Goal: Task Accomplishment & Management: Use online tool/utility

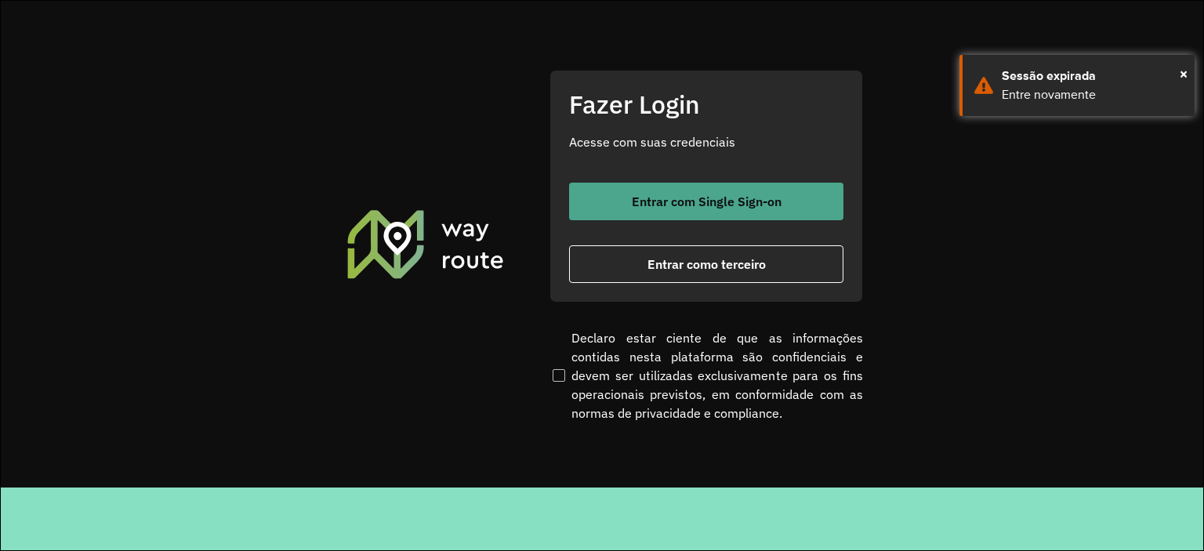
click at [606, 209] on button "Entrar com Single Sign-on" at bounding box center [706, 202] width 274 height 38
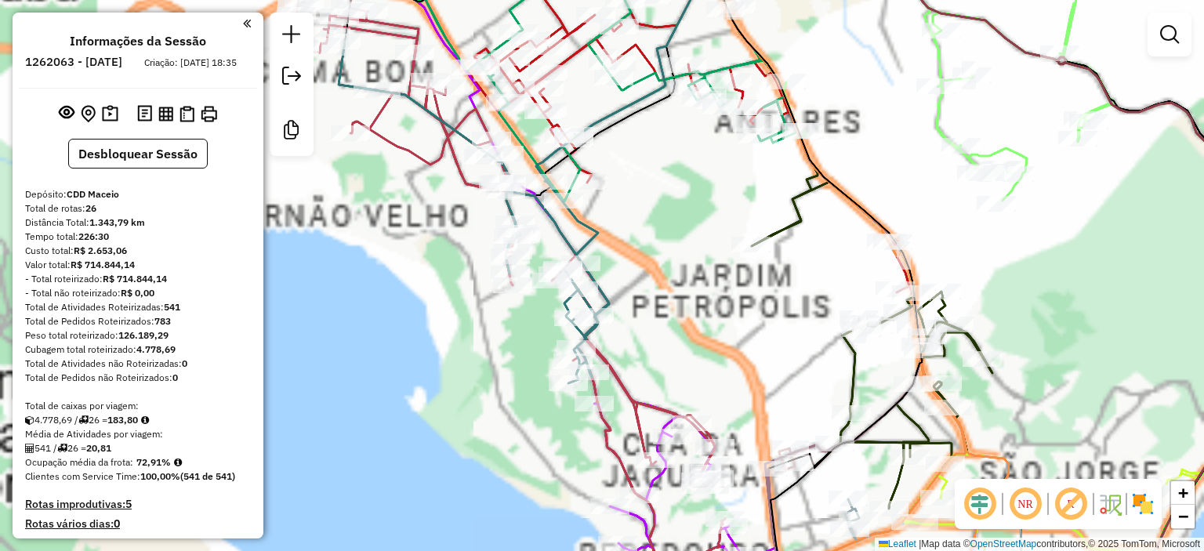
drag, startPoint x: 558, startPoint y: 441, endPoint x: 496, endPoint y: 185, distance: 263.7
click at [496, 185] on div "Janela de atendimento Grade de atendimento Capacidade Transportadoras Veículos …" at bounding box center [602, 275] width 1204 height 551
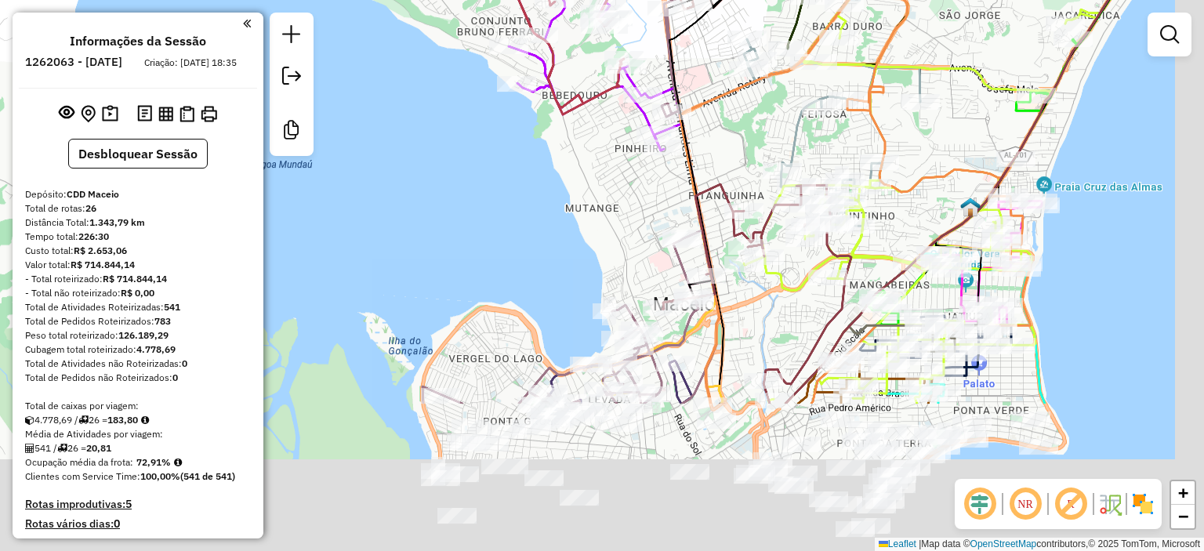
drag, startPoint x: 524, startPoint y: 309, endPoint x: 486, endPoint y: 103, distance: 209.6
click at [486, 103] on div "Janela de atendimento Grade de atendimento Capacidade Transportadoras Veículos …" at bounding box center [602, 275] width 1204 height 551
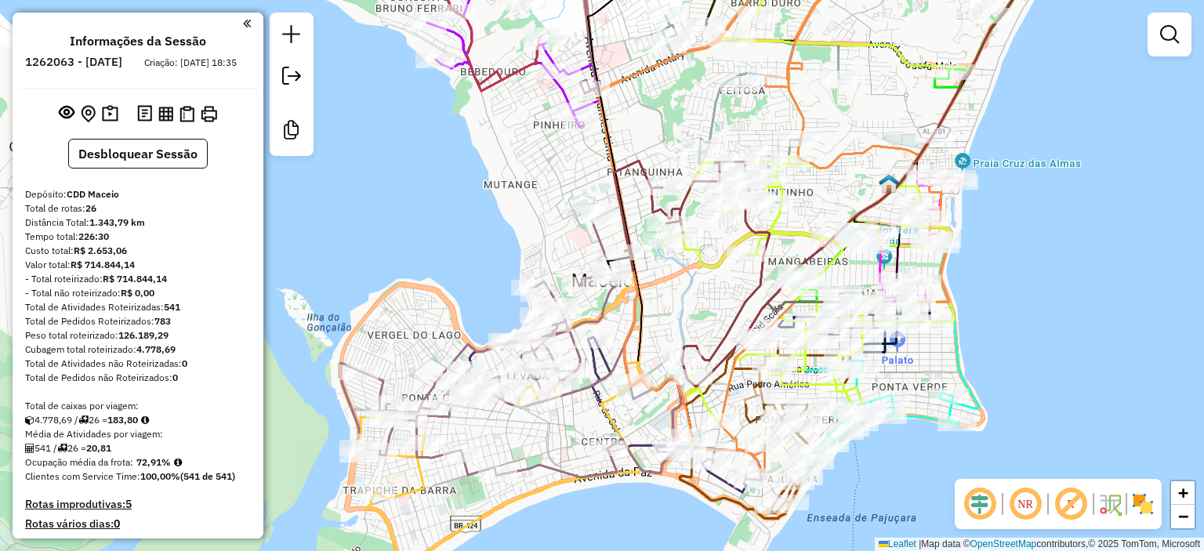
drag, startPoint x: 502, startPoint y: 132, endPoint x: 406, endPoint y: 78, distance: 109.5
click at [427, 171] on div "Janela de atendimento Grade de atendimento Capacidade Transportadoras Veículos …" at bounding box center [602, 275] width 1204 height 551
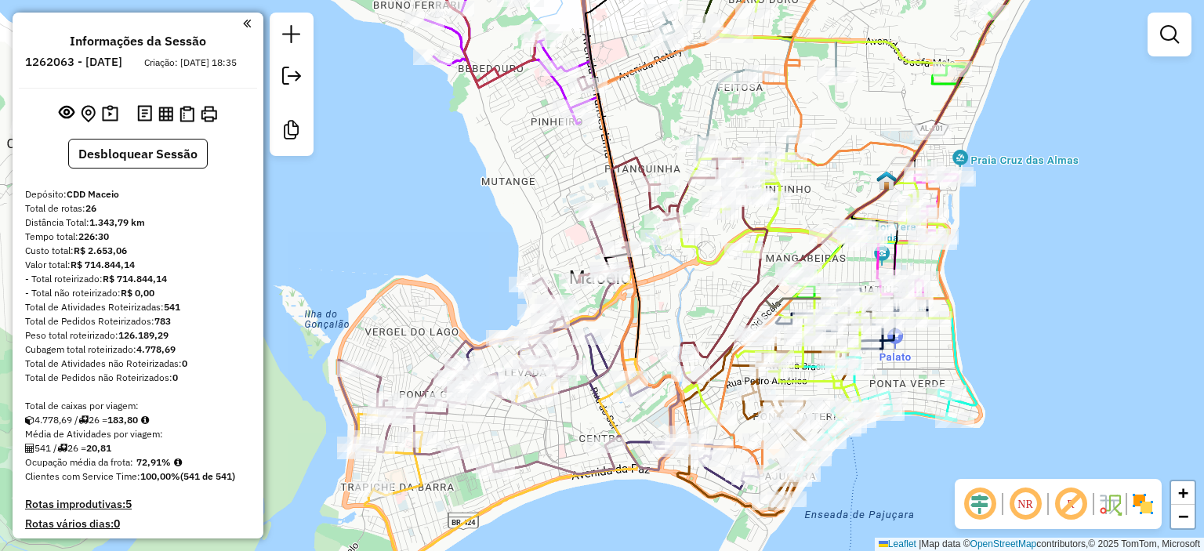
click at [243, 24] on em at bounding box center [247, 23] width 8 height 14
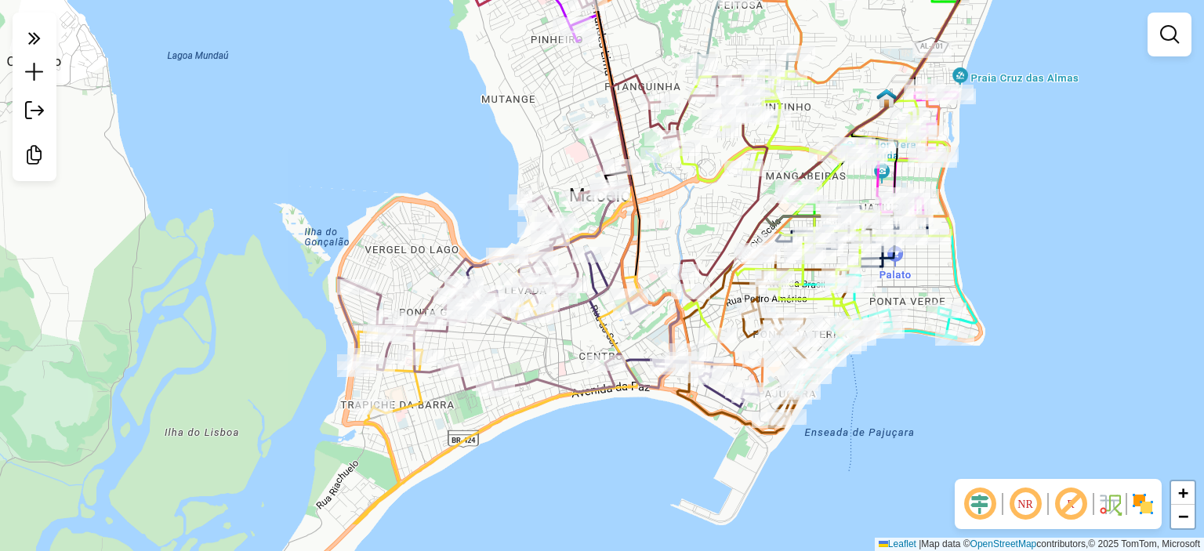
drag, startPoint x: 321, startPoint y: 224, endPoint x: 321, endPoint y: 145, distance: 79.2
click at [321, 145] on div "Janela de atendimento Grade de atendimento Capacidade Transportadoras Veículos …" at bounding box center [602, 275] width 1204 height 551
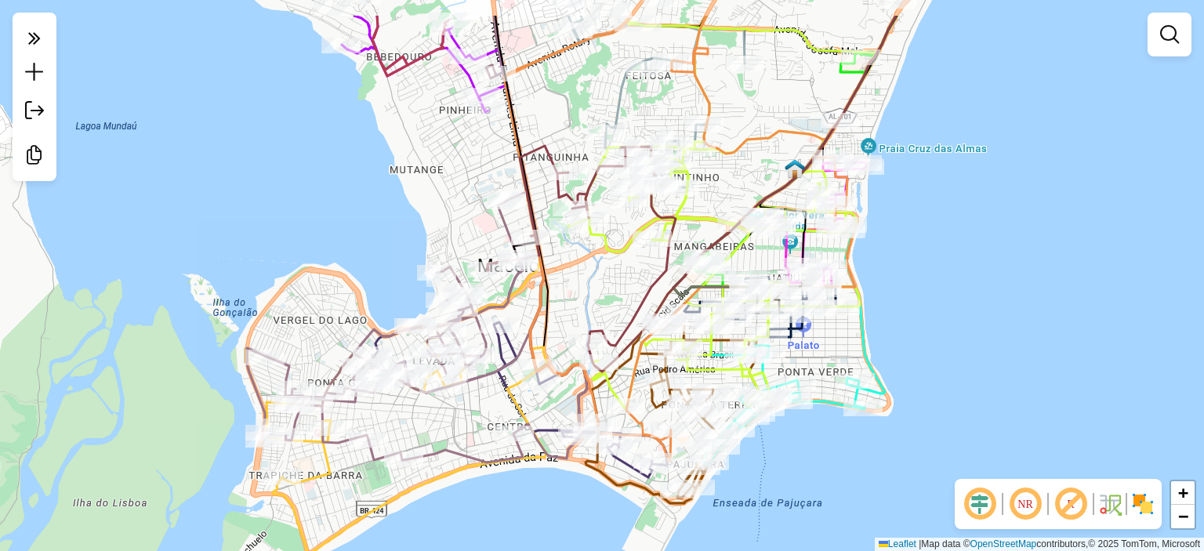
drag, startPoint x: 414, startPoint y: 74, endPoint x: 322, endPoint y: 145, distance: 115.7
click at [322, 145] on div "Janela de atendimento Grade de atendimento Capacidade Transportadoras Veículos …" at bounding box center [602, 275] width 1204 height 551
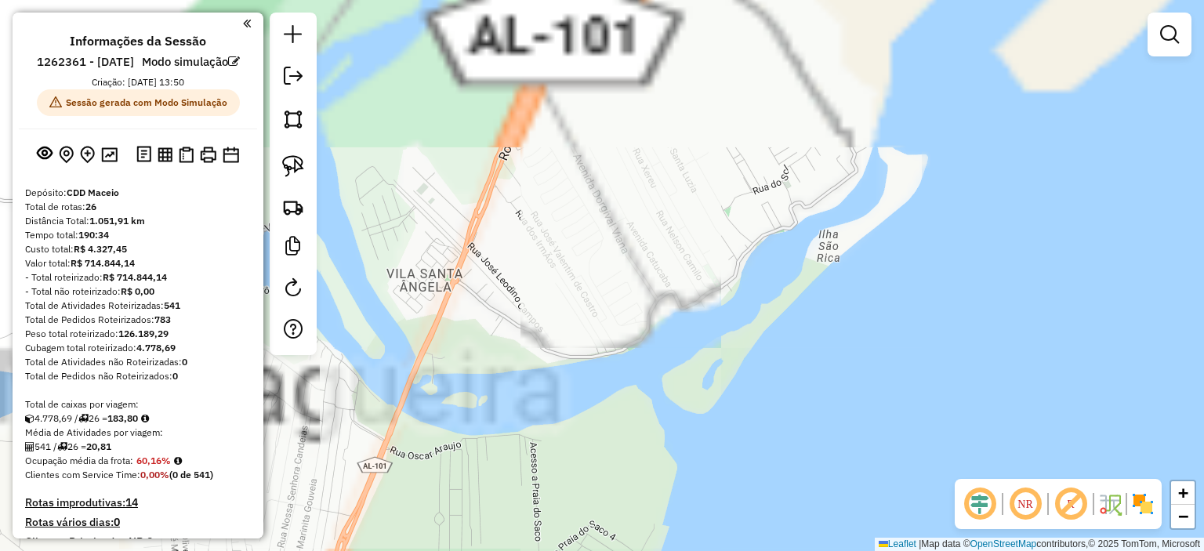
drag, startPoint x: 889, startPoint y: 253, endPoint x: 459, endPoint y: 582, distance: 541.4
click at [459, 550] on html "Aguarde... Pop-up bloqueado! Seu navegador bloqueou automáticamente a abertura …" at bounding box center [602, 275] width 1204 height 551
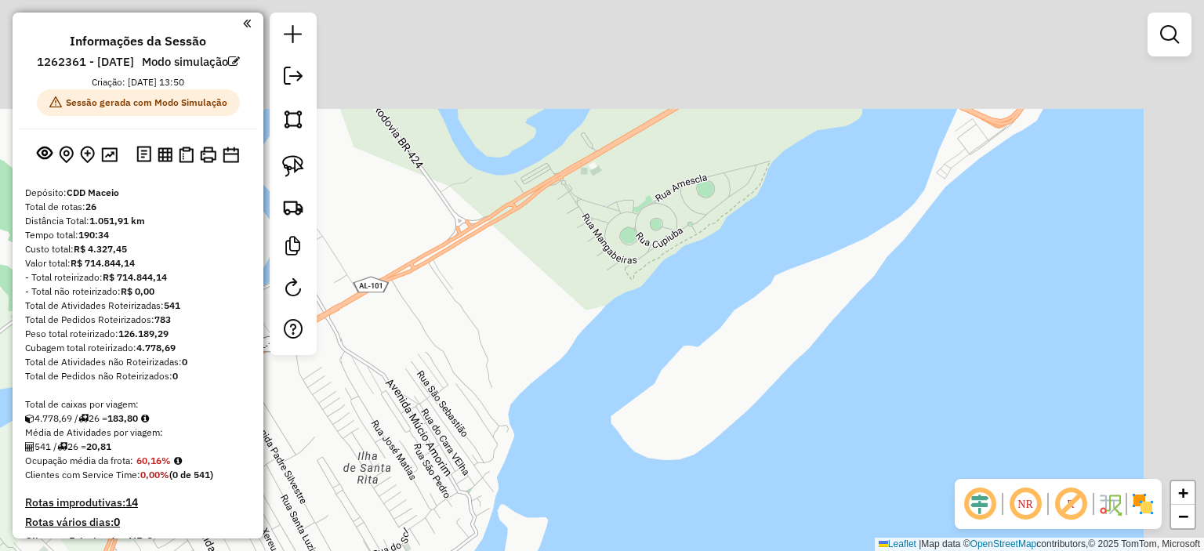
drag, startPoint x: 725, startPoint y: 202, endPoint x: 656, endPoint y: 379, distance: 189.4
click at [659, 386] on div "Janela de atendimento Grade de atendimento Capacidade Transportadoras Veículos …" at bounding box center [602, 275] width 1204 height 551
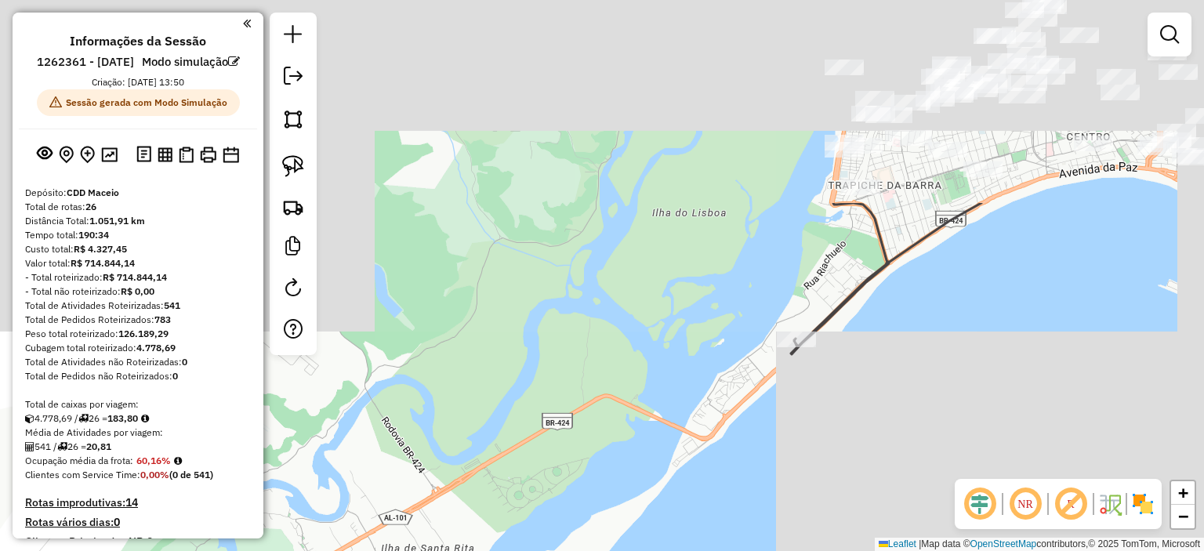
drag, startPoint x: 604, startPoint y: 418, endPoint x: 574, endPoint y: 477, distance: 66.6
click at [574, 477] on div "Janela de atendimento Grade de atendimento Capacidade Transportadoras Veículos …" at bounding box center [602, 275] width 1204 height 551
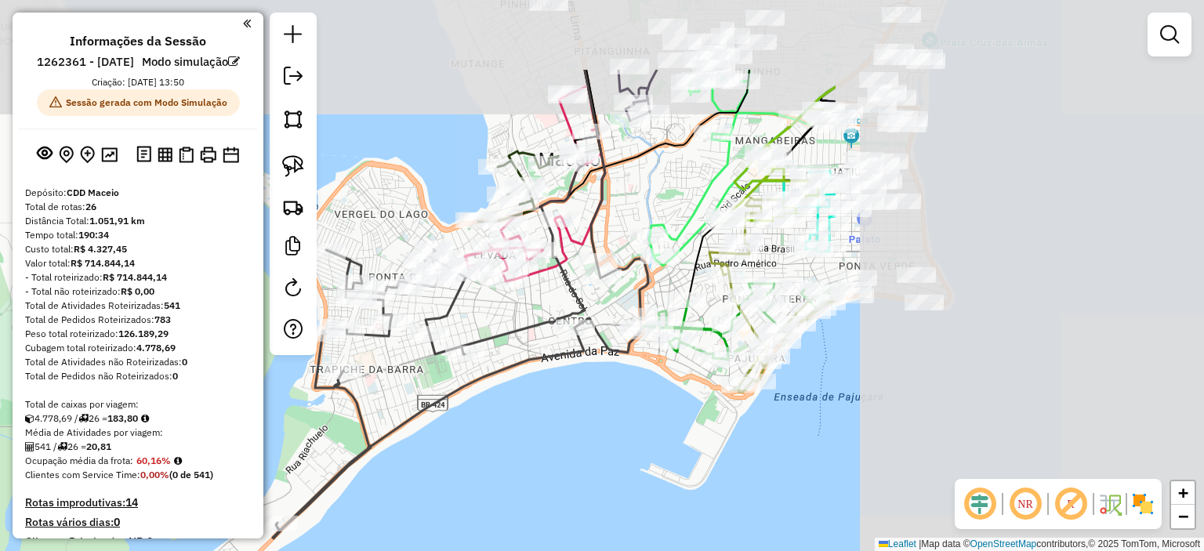
drag, startPoint x: 680, startPoint y: 268, endPoint x: 262, endPoint y: 359, distance: 428.4
click at [262, 359] on hb-router-mapa "Informações da Sessão 1262361 - [DATE] Modo simulação Criação: [DATE] 13:50 Ses…" at bounding box center [602, 275] width 1204 height 551
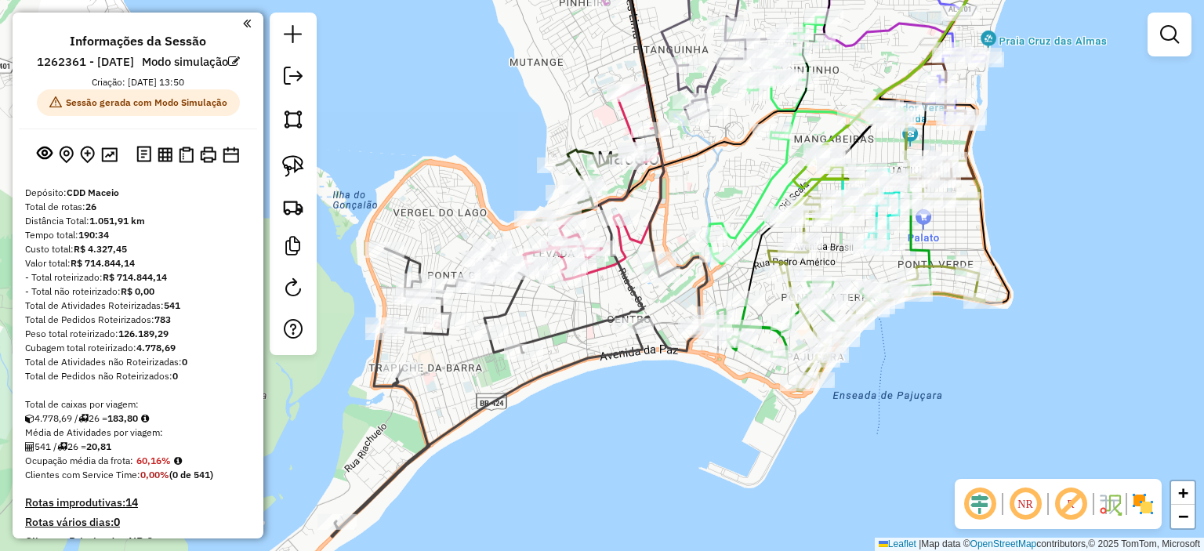
drag, startPoint x: 479, startPoint y: 87, endPoint x: 537, endPoint y: 85, distance: 58.0
click at [537, 85] on div "Janela de atendimento Grade de atendimento Capacidade Transportadoras Veículos …" at bounding box center [602, 275] width 1204 height 551
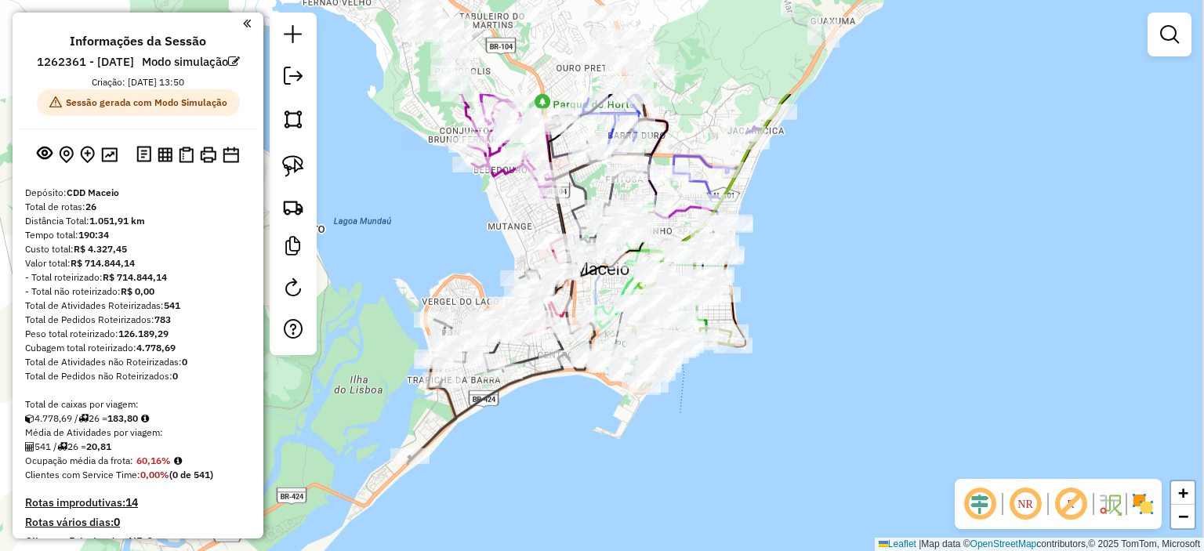
drag, startPoint x: 519, startPoint y: 92, endPoint x: 495, endPoint y: 248, distance: 157.8
click at [493, 249] on div "Janela de atendimento Grade de atendimento Capacidade Transportadoras Veículos …" at bounding box center [602, 275] width 1204 height 551
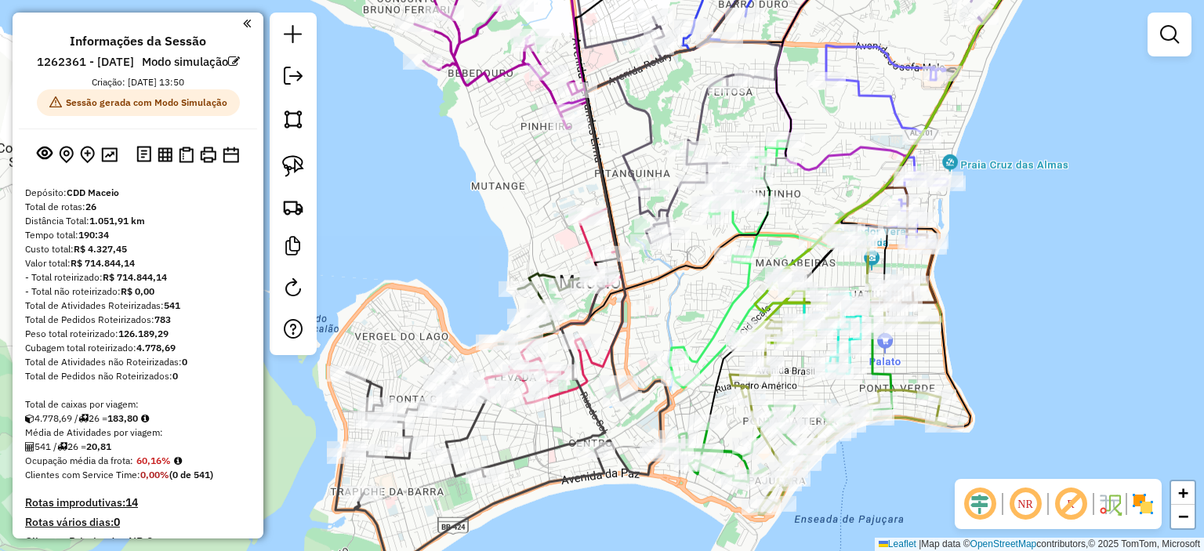
drag, startPoint x: 477, startPoint y: 228, endPoint x: 122, endPoint y: 181, distance: 357.4
click at [437, 250] on div "Janela de atendimento Grade de atendimento Capacidade Transportadoras Veículos …" at bounding box center [602, 275] width 1204 height 551
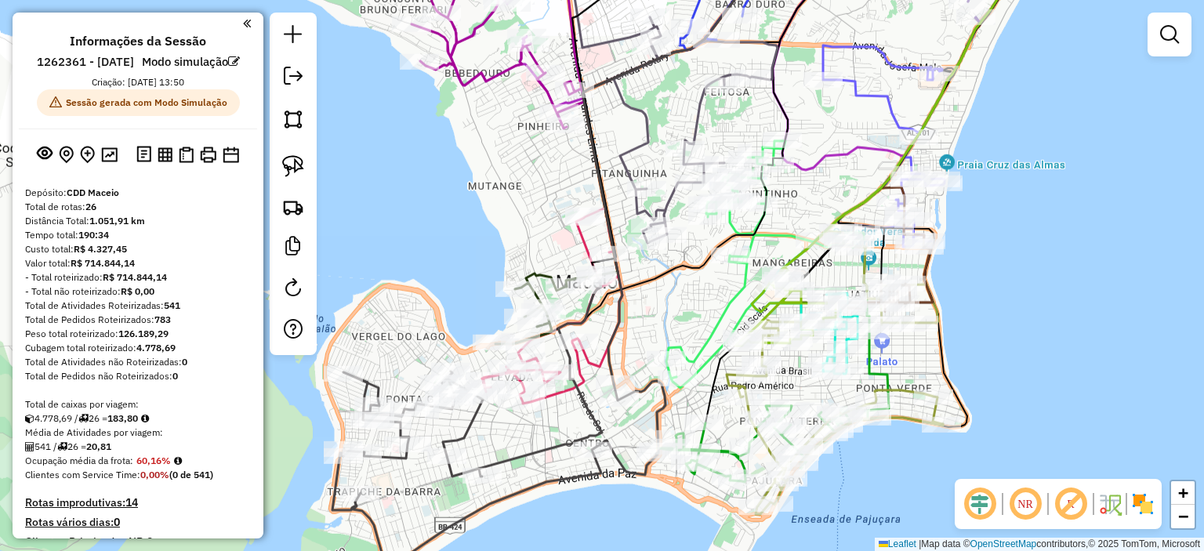
click at [246, 23] on div "Informações da Sessão 1262361 - [DATE] Modo simulação Criação: [DATE] 13:50 Ses…" at bounding box center [138, 276] width 251 height 526
click at [243, 25] on em at bounding box center [247, 23] width 8 height 14
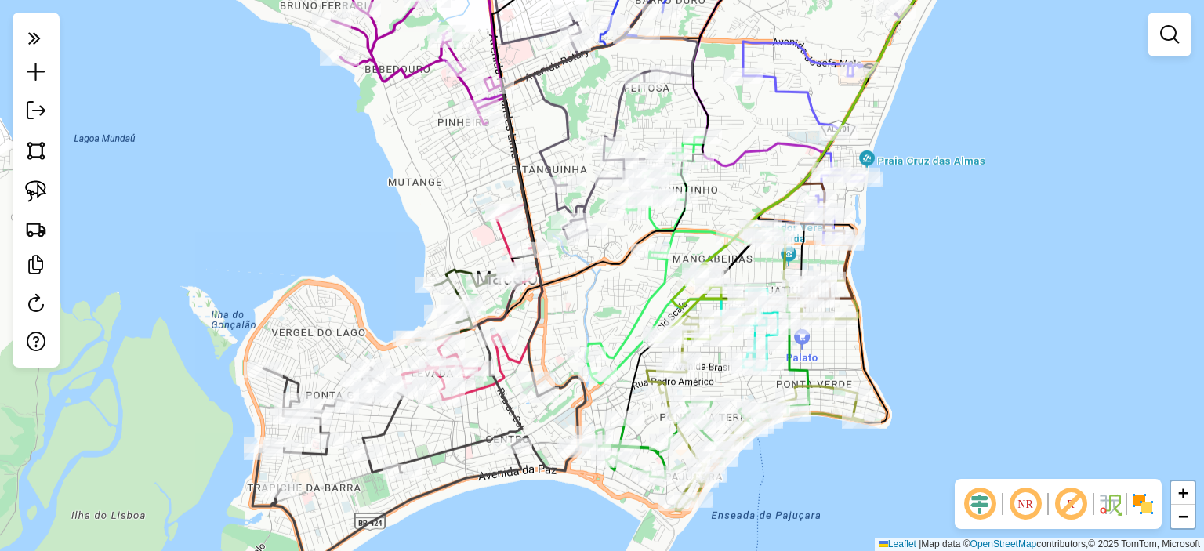
drag, startPoint x: 347, startPoint y: 171, endPoint x: 274, endPoint y: 165, distance: 73.1
click at [270, 169] on div "Janela de atendimento Grade de atendimento Capacidade Transportadoras Veículos …" at bounding box center [602, 275] width 1204 height 551
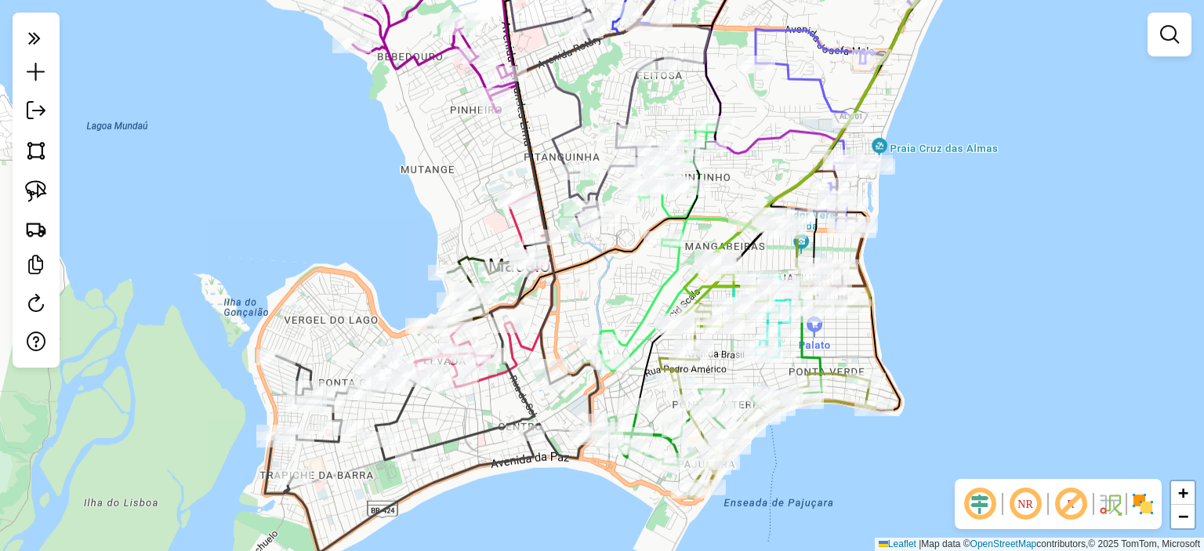
click at [308, 88] on div "Janela de atendimento Grade de atendimento Capacidade Transportadoras Veículos …" at bounding box center [602, 275] width 1204 height 551
